Goal: Information Seeking & Learning: Learn about a topic

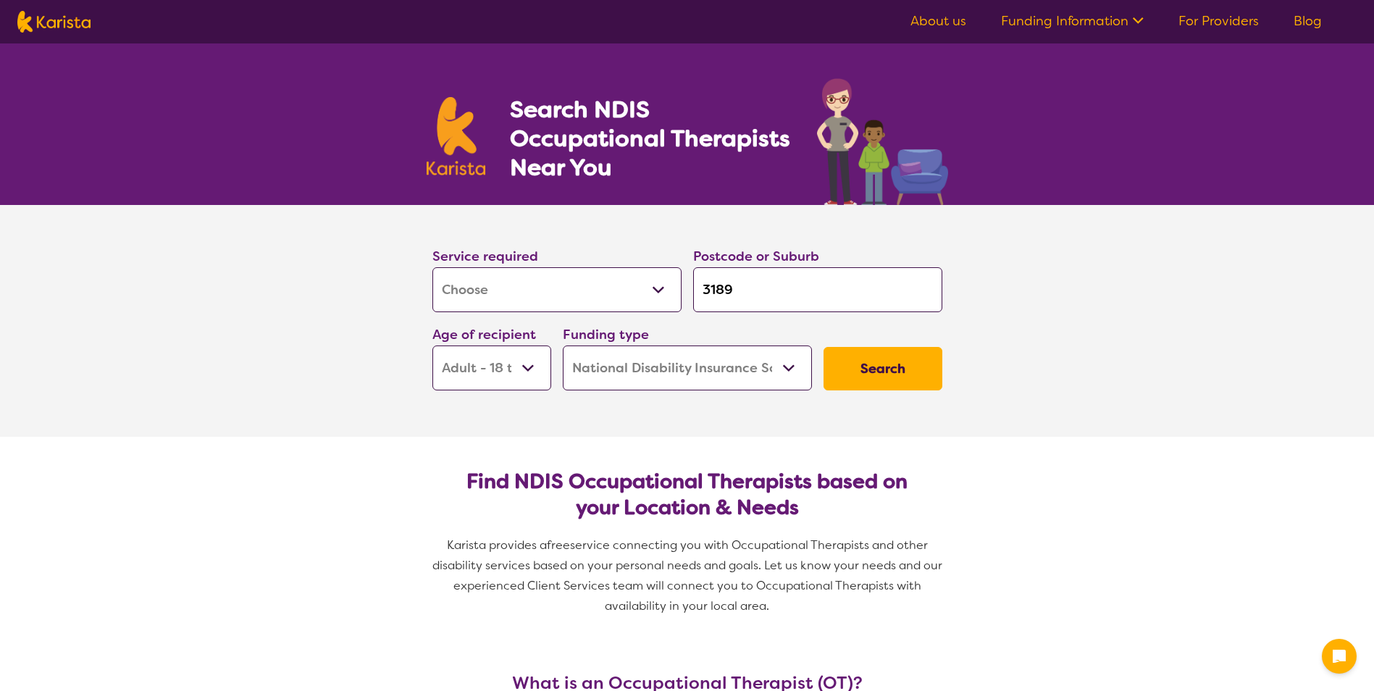
select select "[MEDICAL_DATA]"
select select "AD"
select select "NDIS"
select select "[MEDICAL_DATA]"
select select "AD"
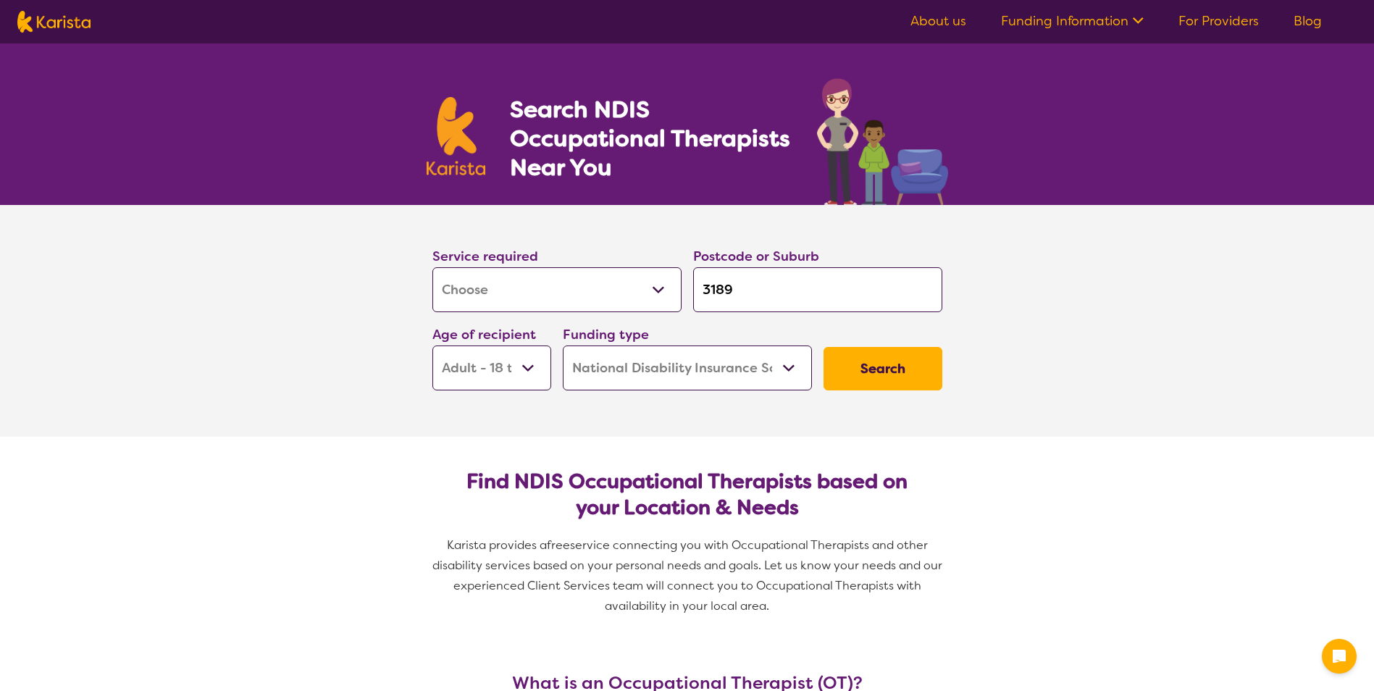
select select "NDIS"
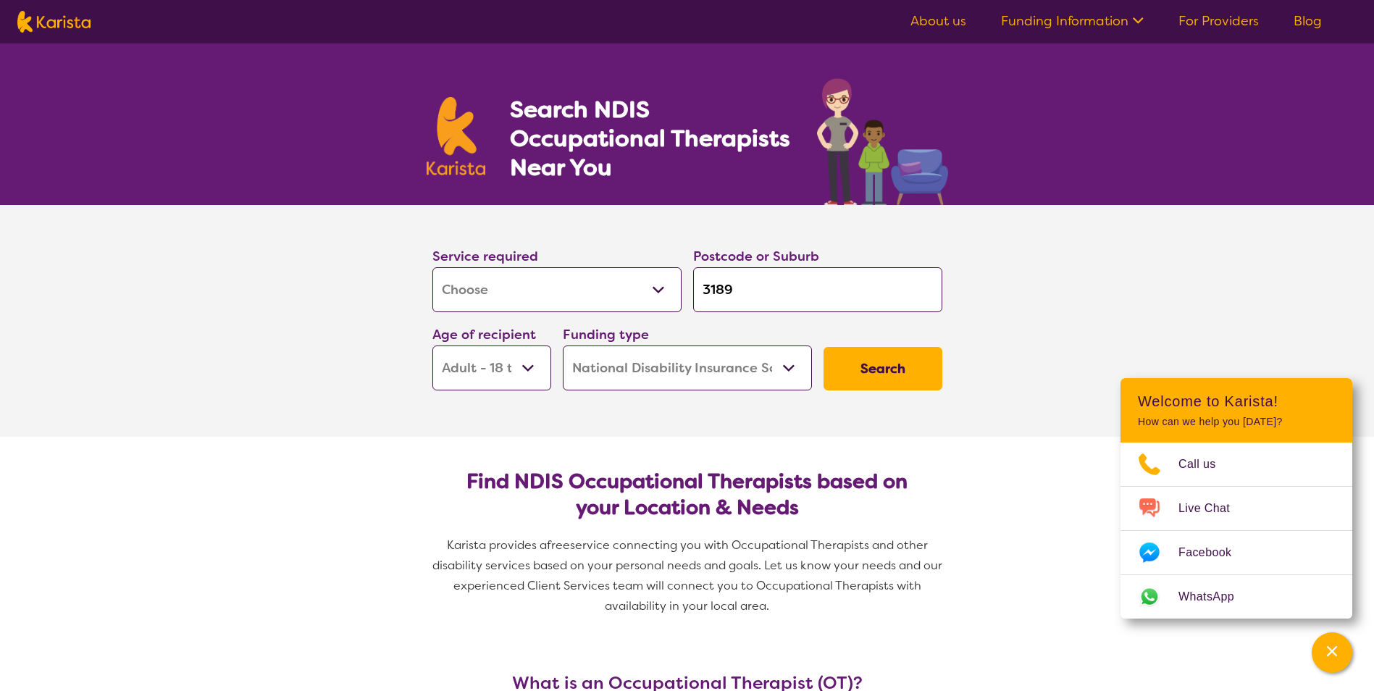
click at [882, 366] on button "Search" at bounding box center [883, 368] width 119 height 43
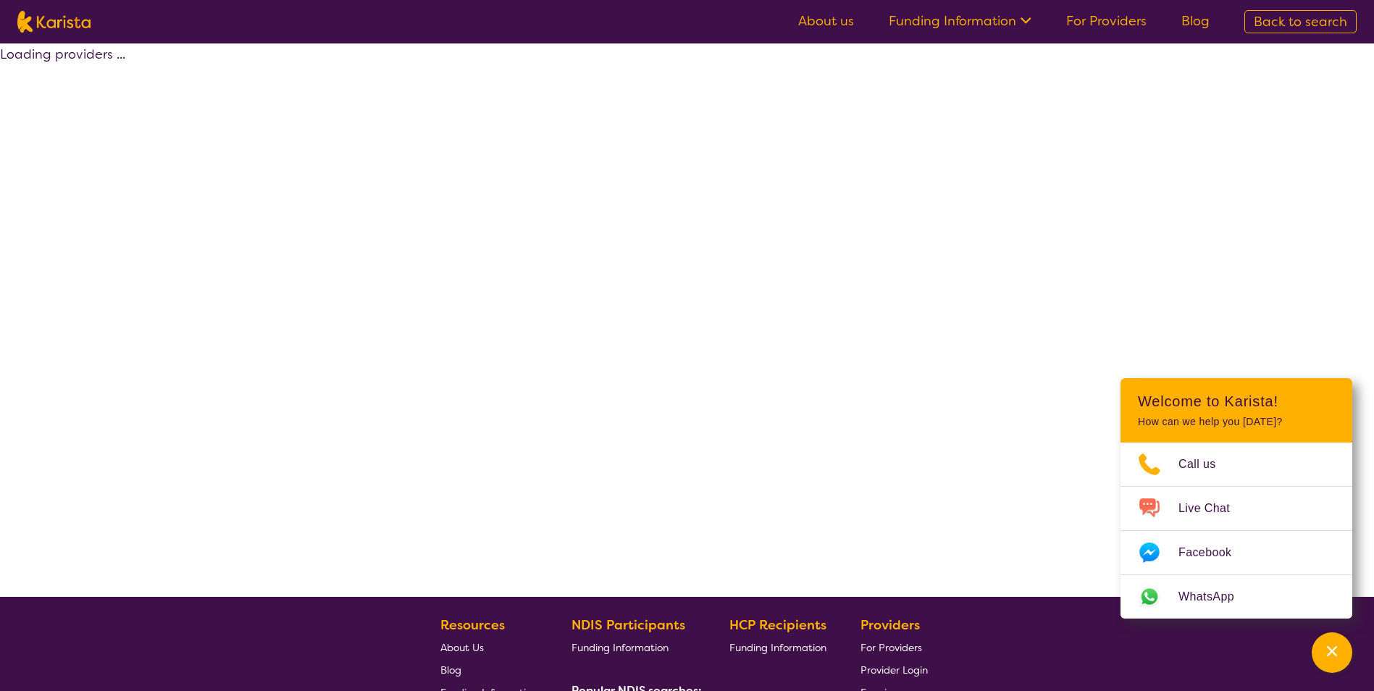
select select "by_score"
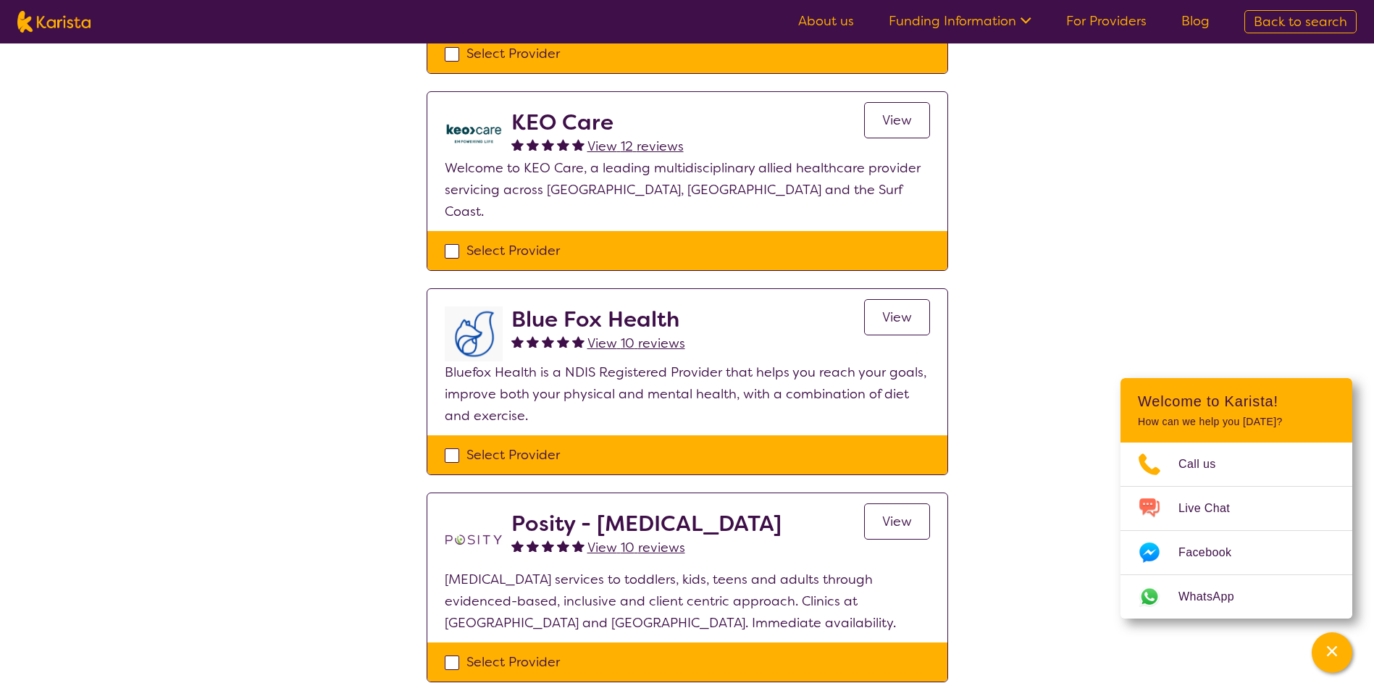
scroll to position [290, 0]
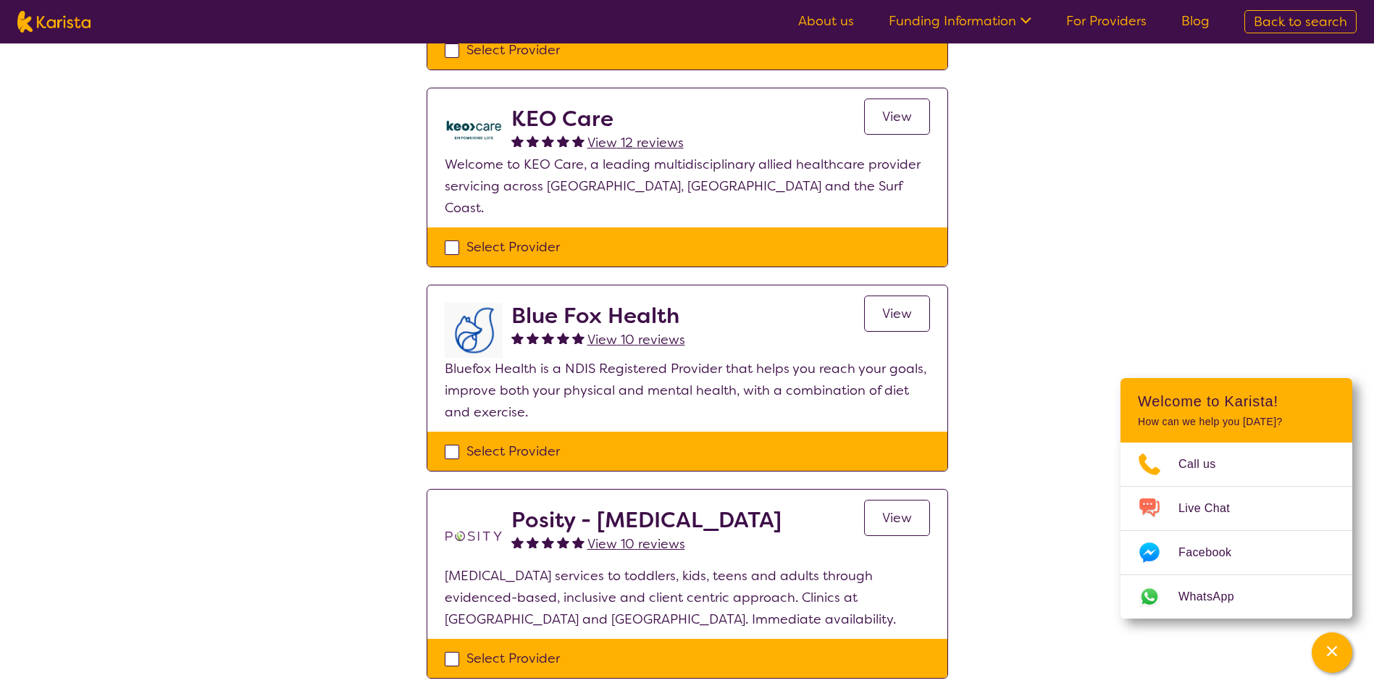
click at [905, 305] on span "View" at bounding box center [897, 313] width 30 height 17
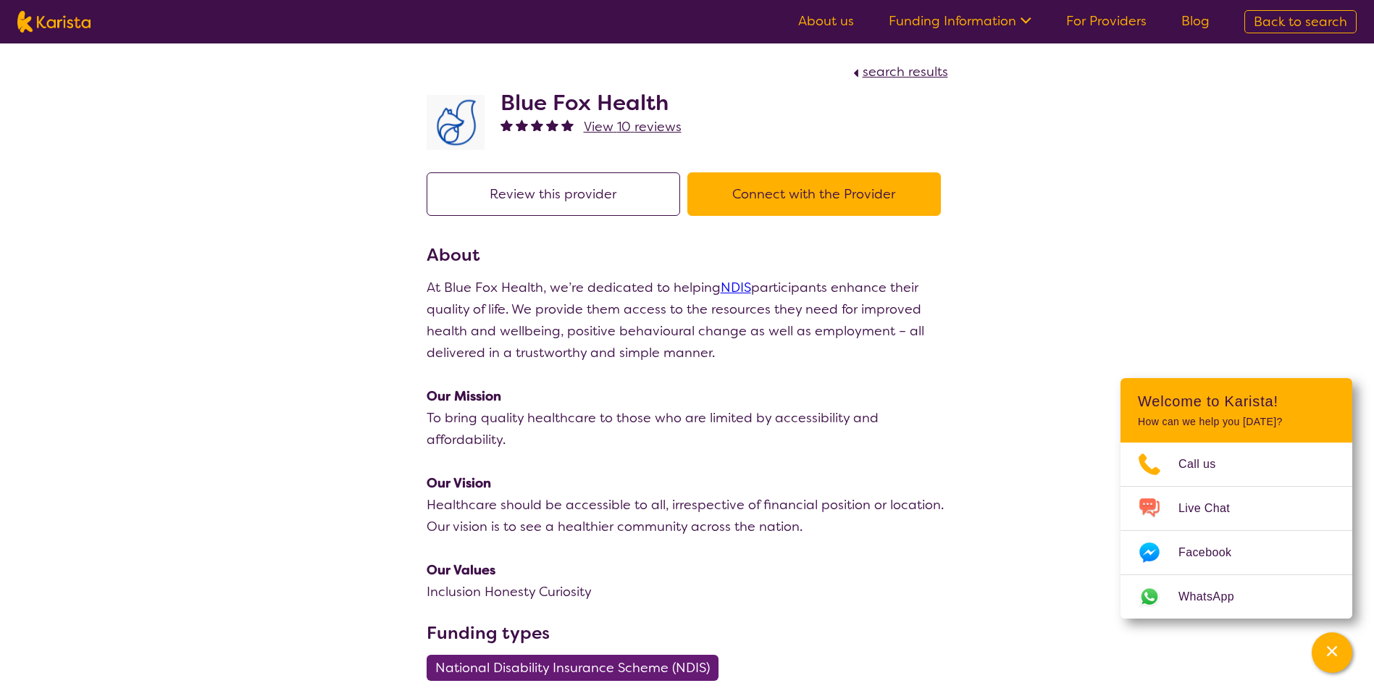
select select "by_score"
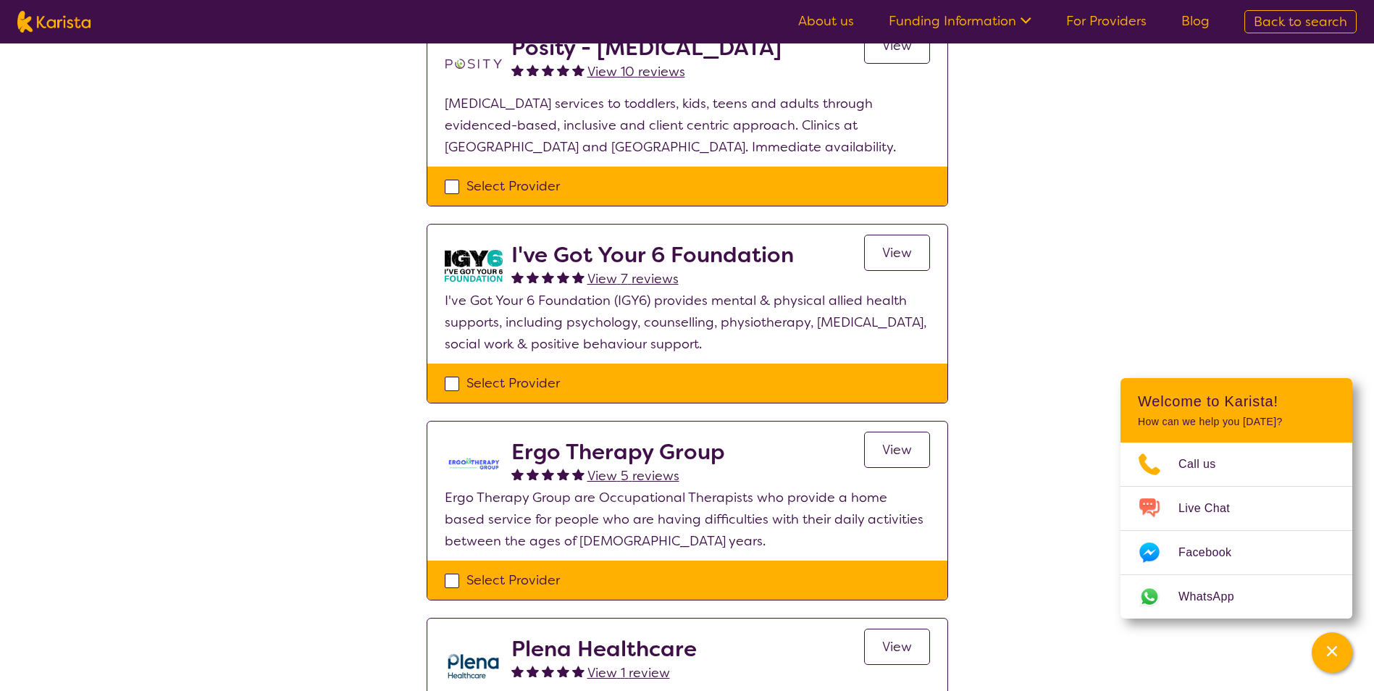
scroll to position [797, 0]
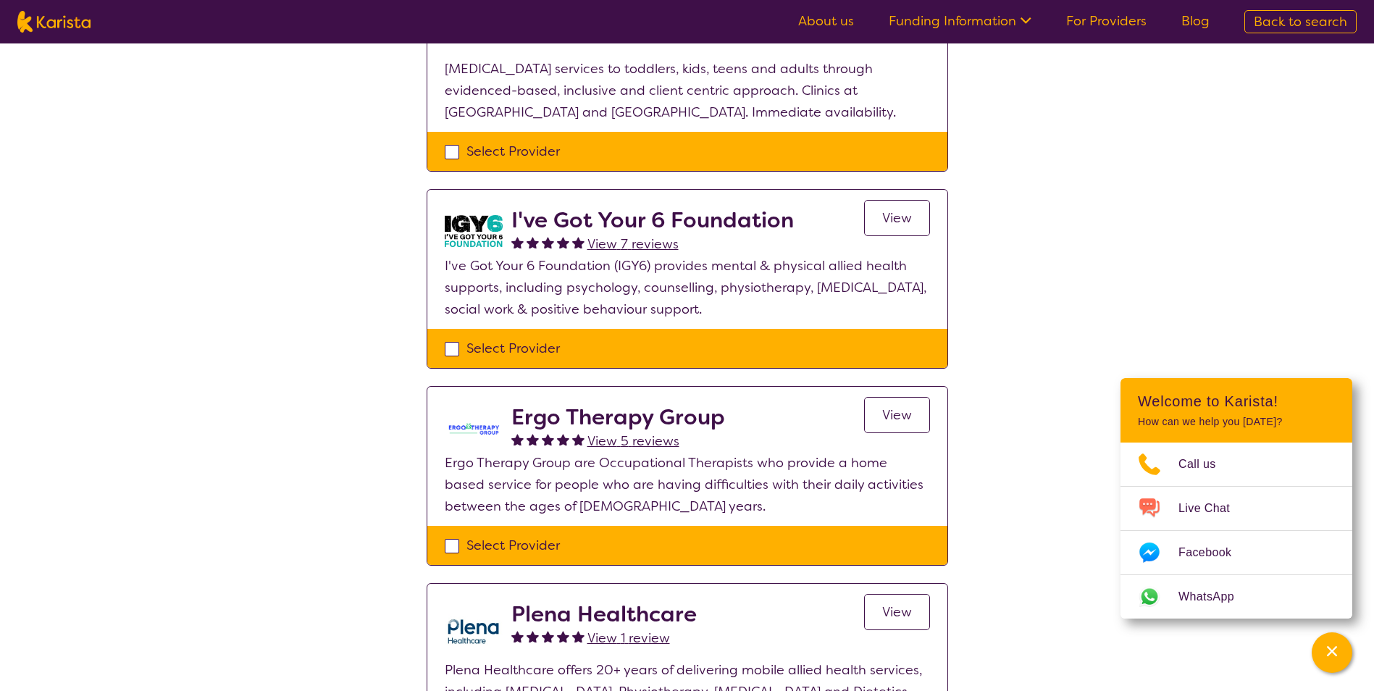
click at [893, 209] on span "View" at bounding box center [897, 217] width 30 height 17
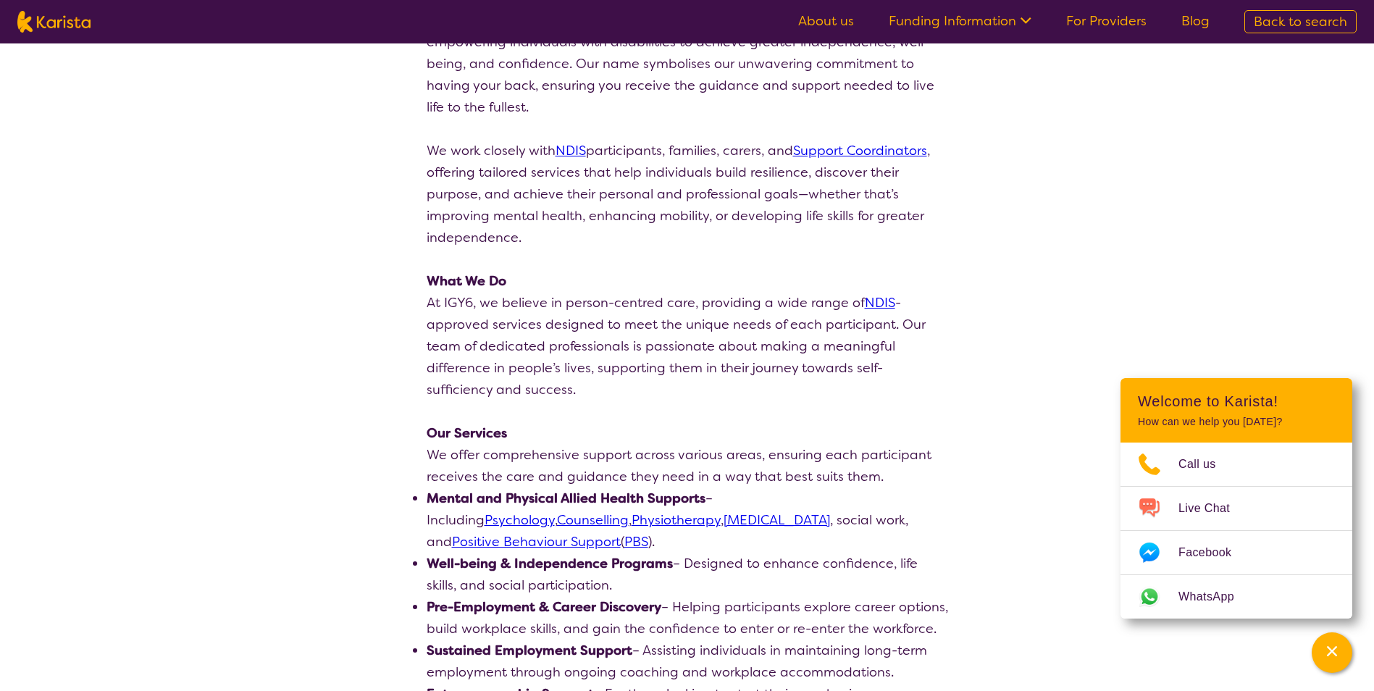
scroll to position [290, 0]
click at [724, 523] on link "[MEDICAL_DATA]" at bounding box center [777, 519] width 107 height 17
select select "by_score"
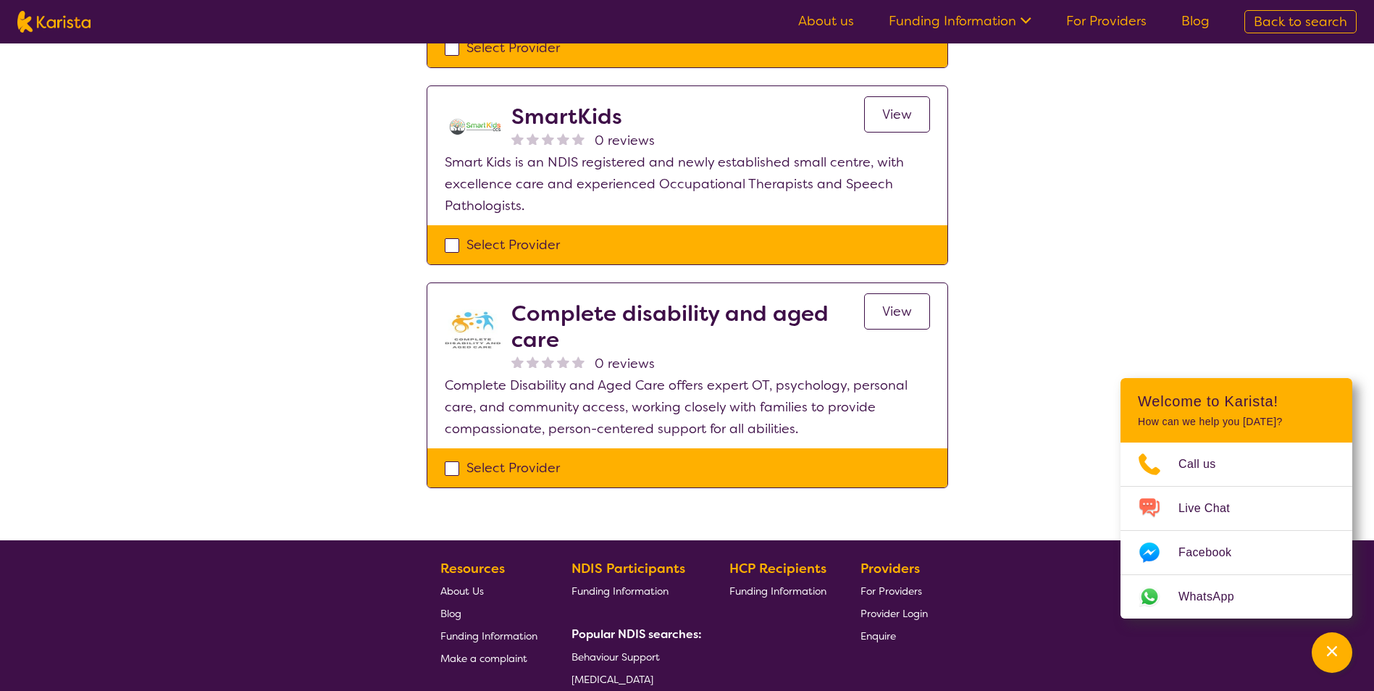
scroll to position [2173, 0]
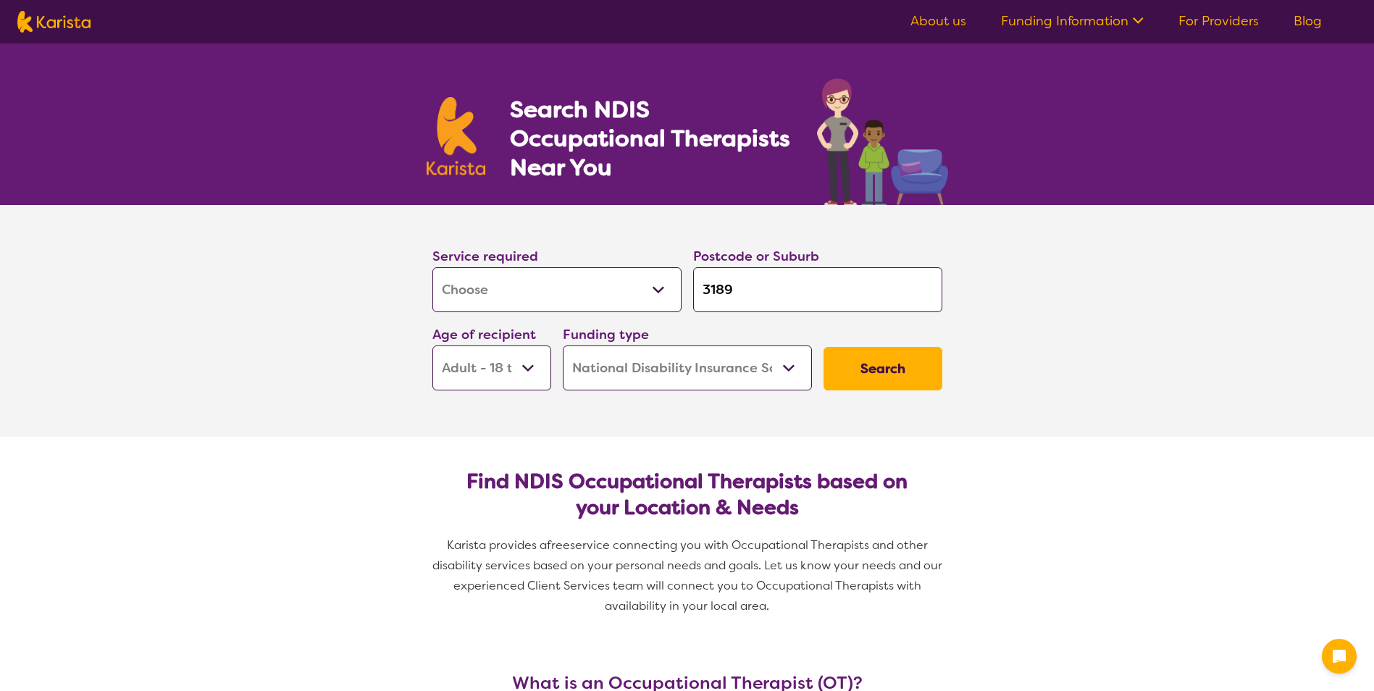
select select "[MEDICAL_DATA]"
select select "AD"
select select "NDIS"
select select "[MEDICAL_DATA]"
select select "AD"
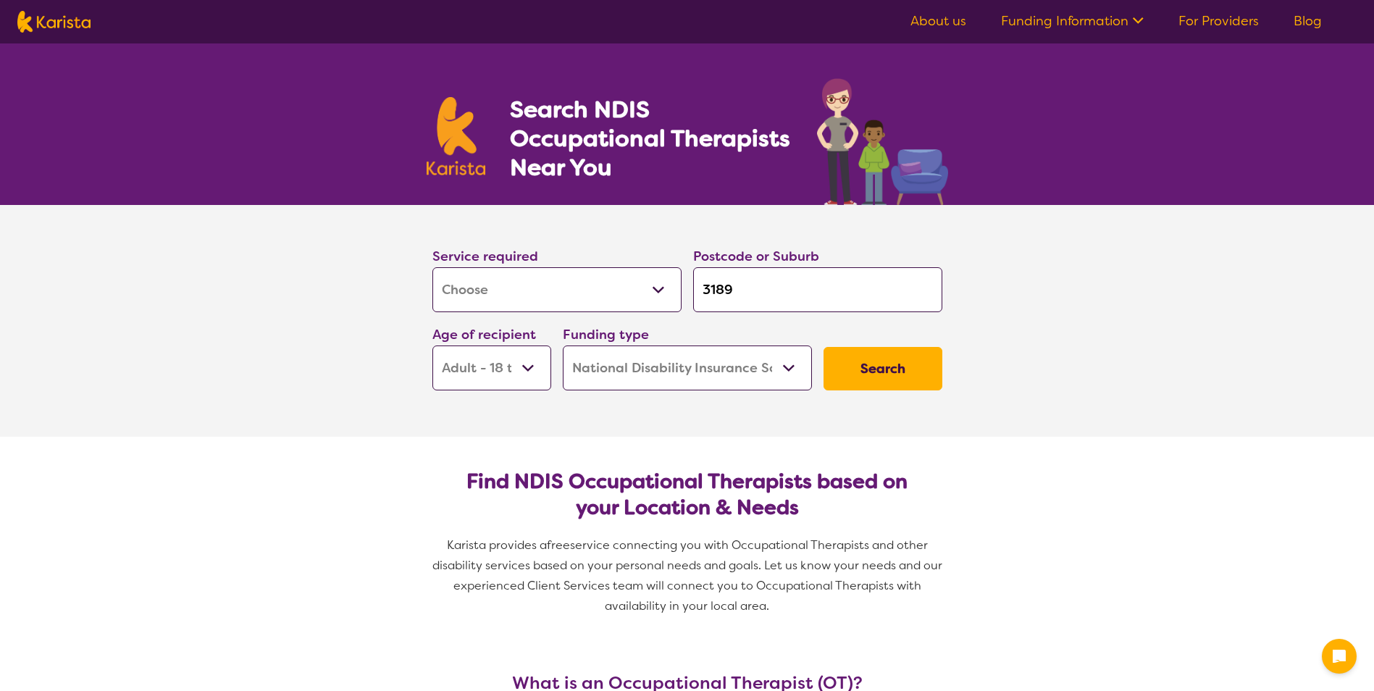
select select "NDIS"
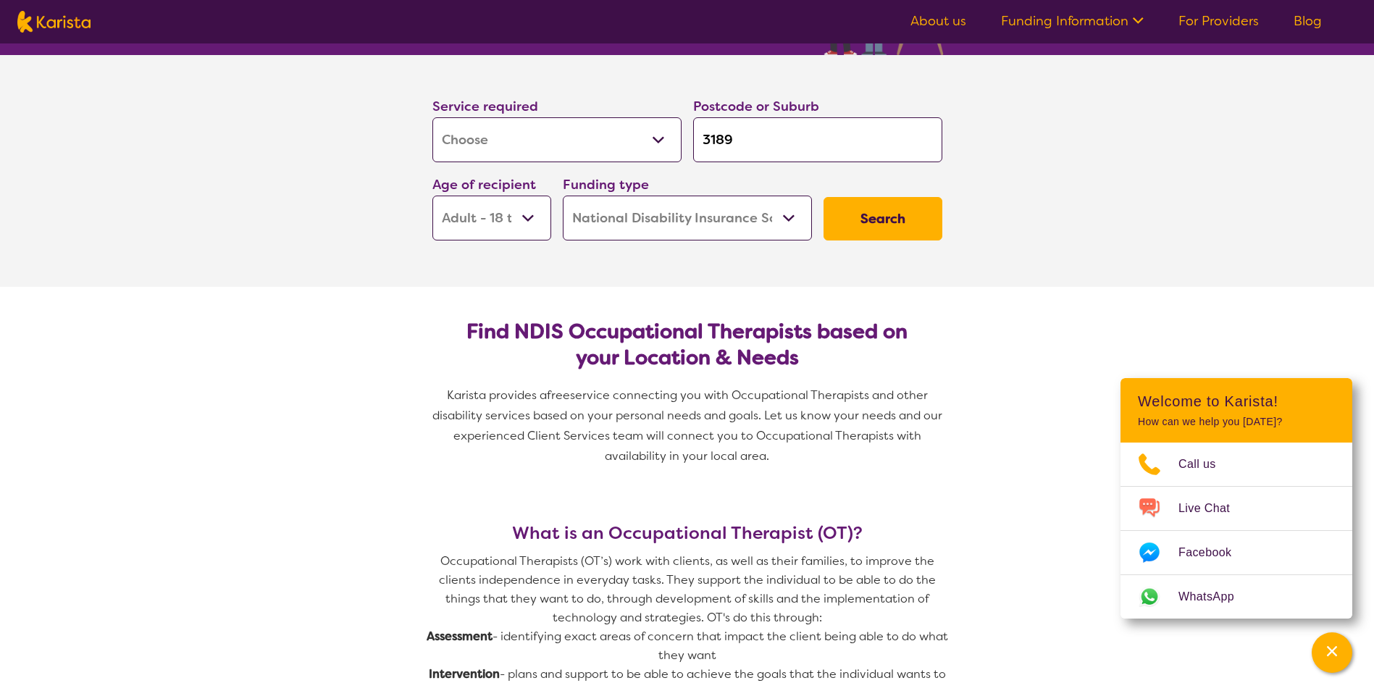
scroll to position [362, 0]
